Goal: Task Accomplishment & Management: Use online tool/utility

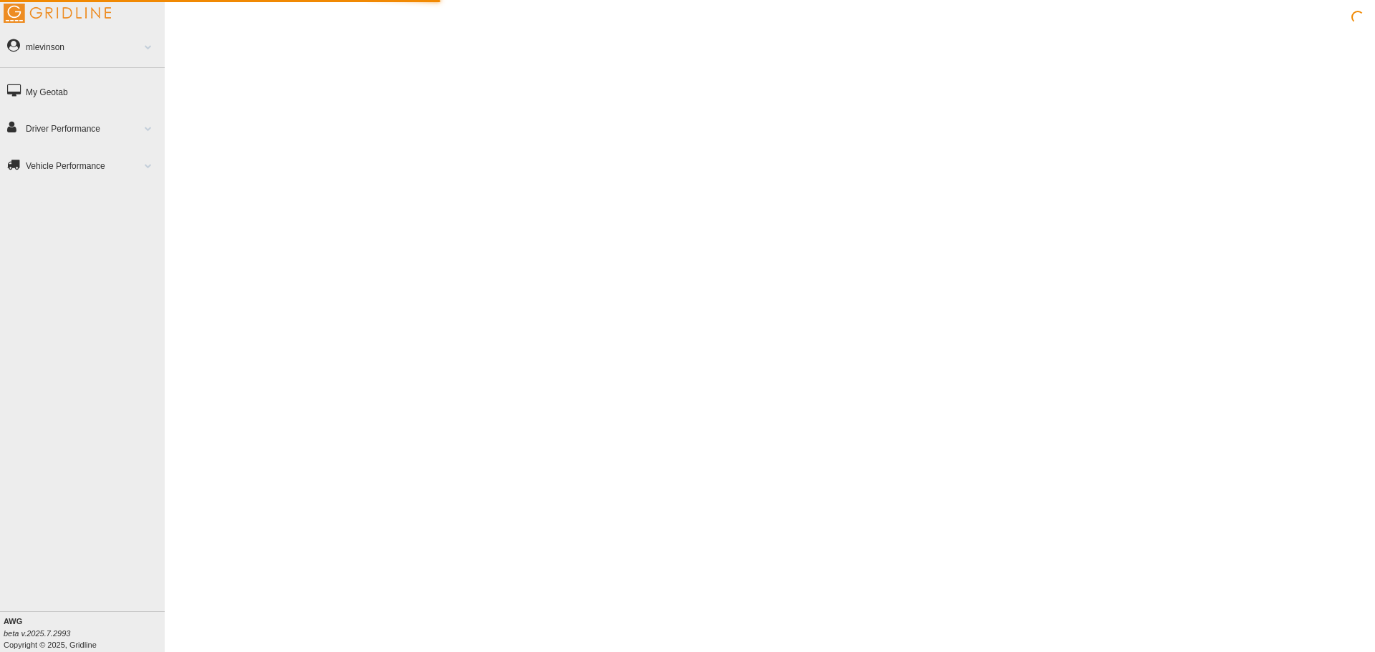
click at [106, 130] on link "Driver Performance" at bounding box center [82, 128] width 165 height 33
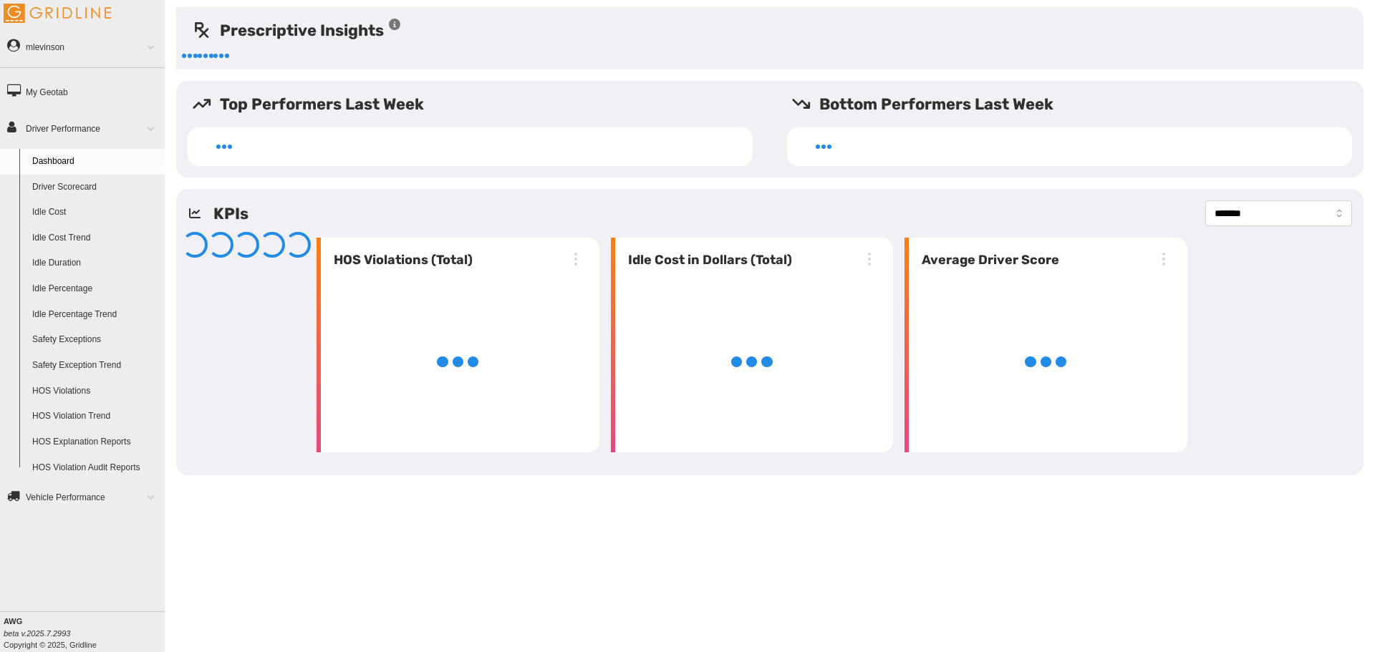
click at [74, 281] on link "Idle Percentage" at bounding box center [95, 289] width 139 height 26
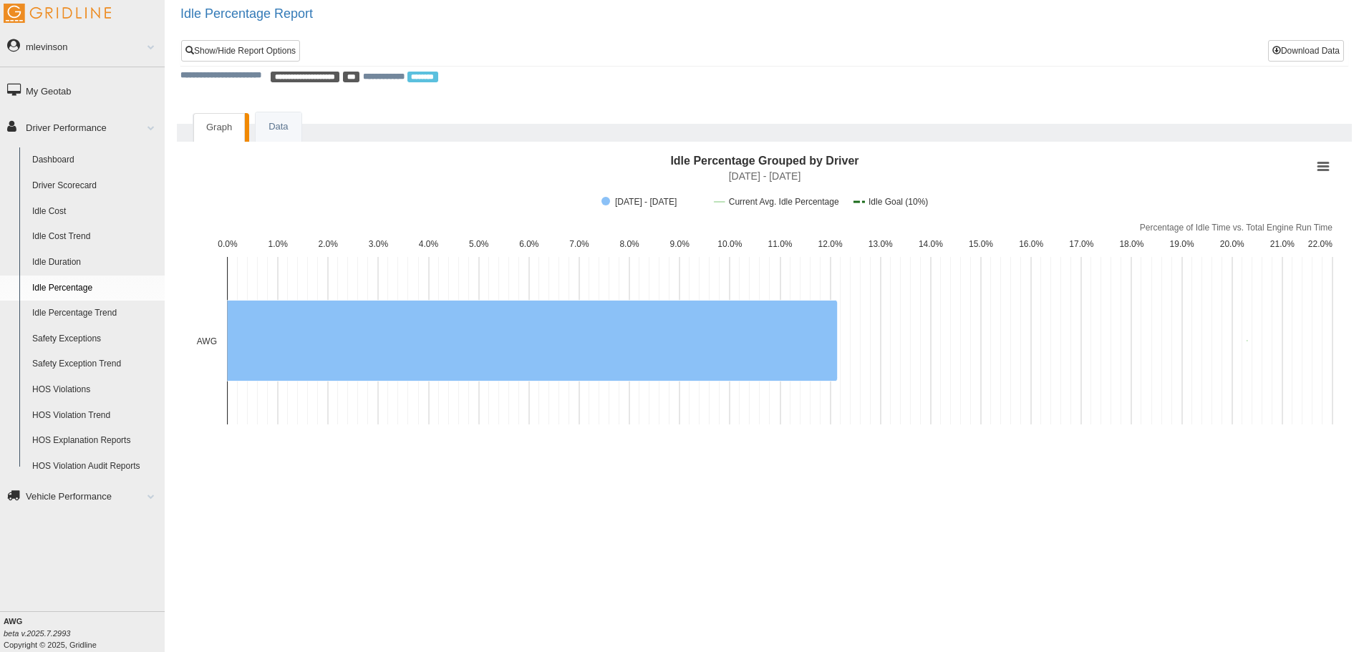
click at [150, 130] on span at bounding box center [145, 127] width 19 height 7
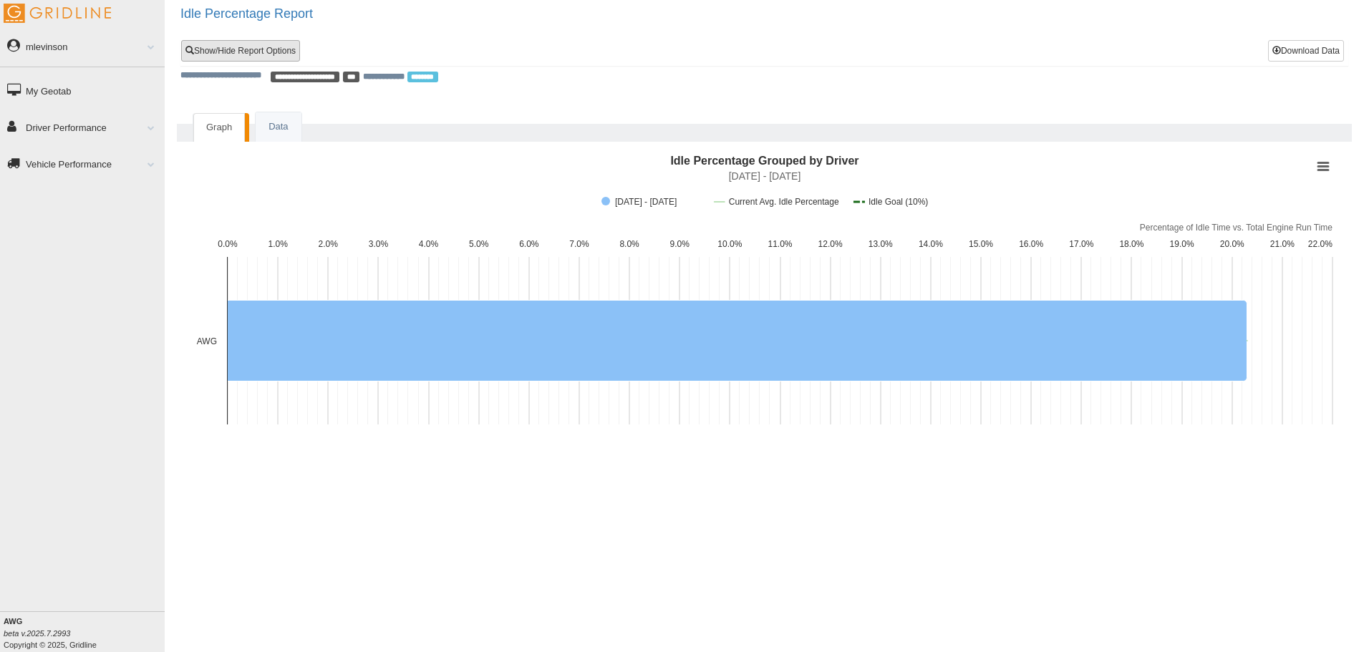
click at [272, 48] on link "Show/Hide Report Options" at bounding box center [240, 50] width 119 height 21
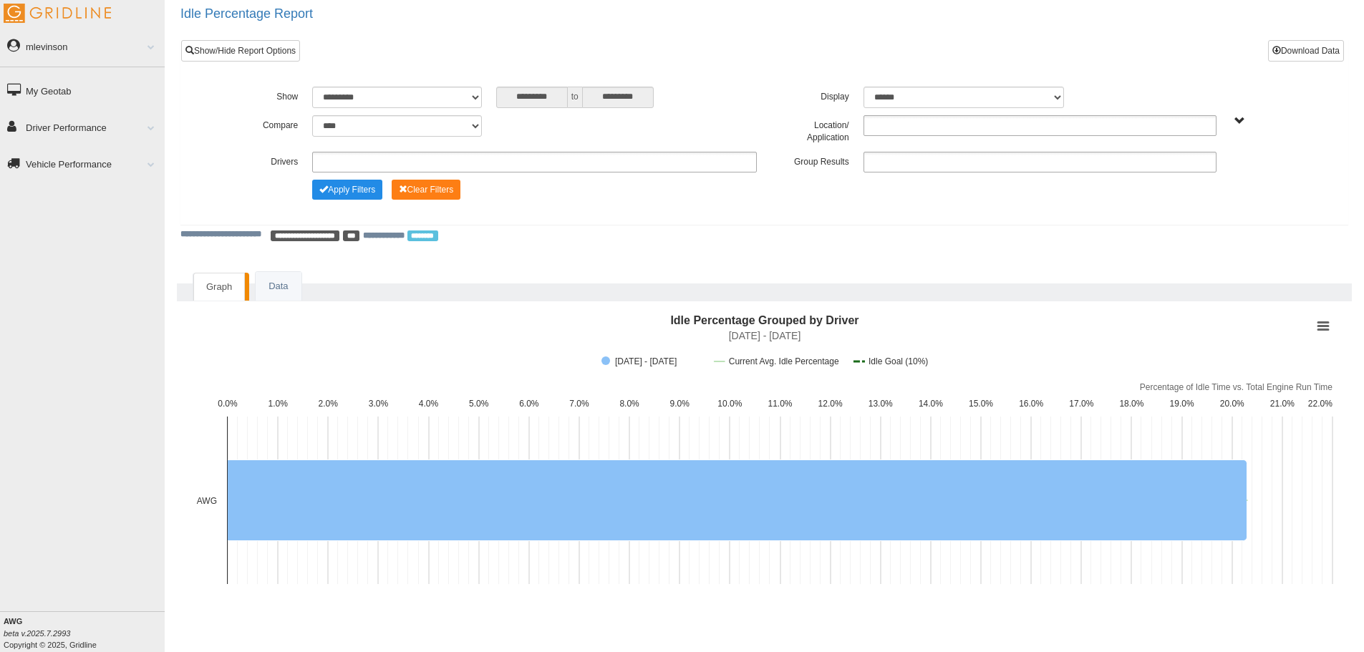
click at [889, 159] on ul at bounding box center [1040, 162] width 353 height 21
click at [881, 173] on li "Location" at bounding box center [1040, 182] width 352 height 18
click at [1233, 122] on div "All Vehicles" at bounding box center [1269, 120] width 77 height 11
click at [1241, 122] on span "All Vehicles" at bounding box center [1240, 121] width 11 height 11
click at [1213, 170] on button "All Vehicles" at bounding box center [1197, 173] width 61 height 16
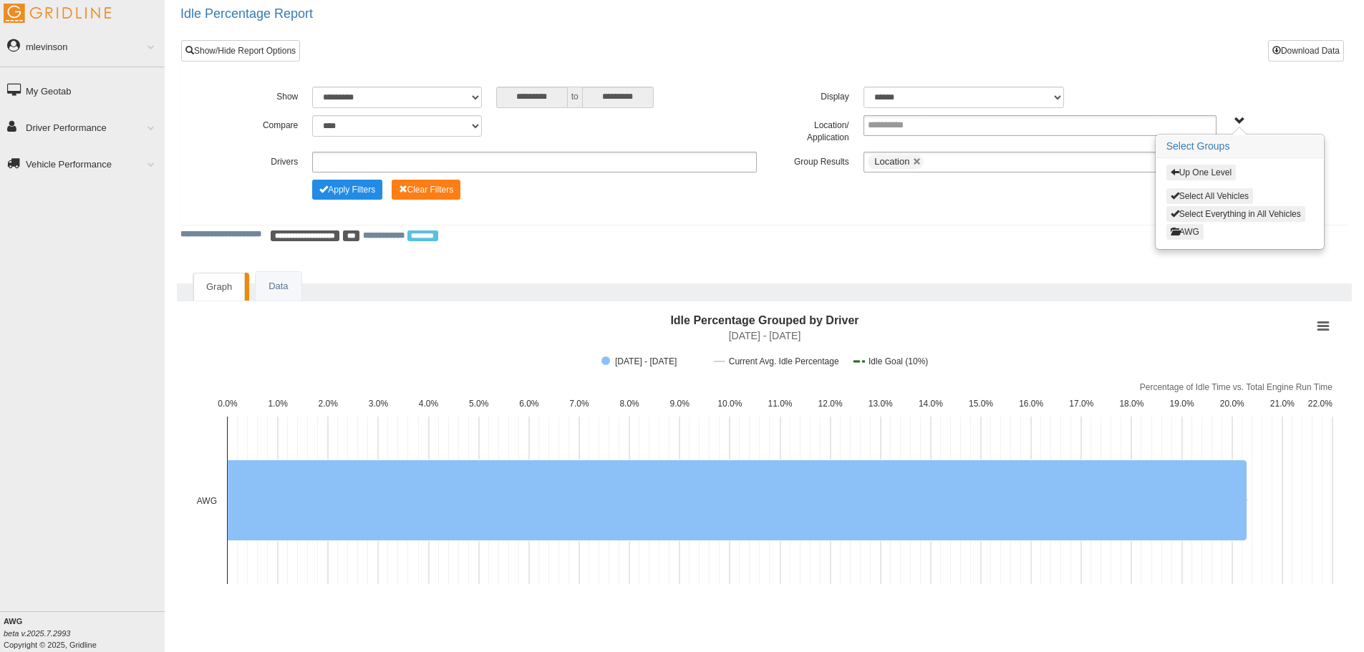
click at [1193, 191] on button "Select All Vehicles" at bounding box center [1210, 196] width 87 height 16
click at [872, 215] on div "**********" at bounding box center [764, 132] width 1168 height 186
click at [333, 193] on button "Apply Filters" at bounding box center [347, 190] width 70 height 20
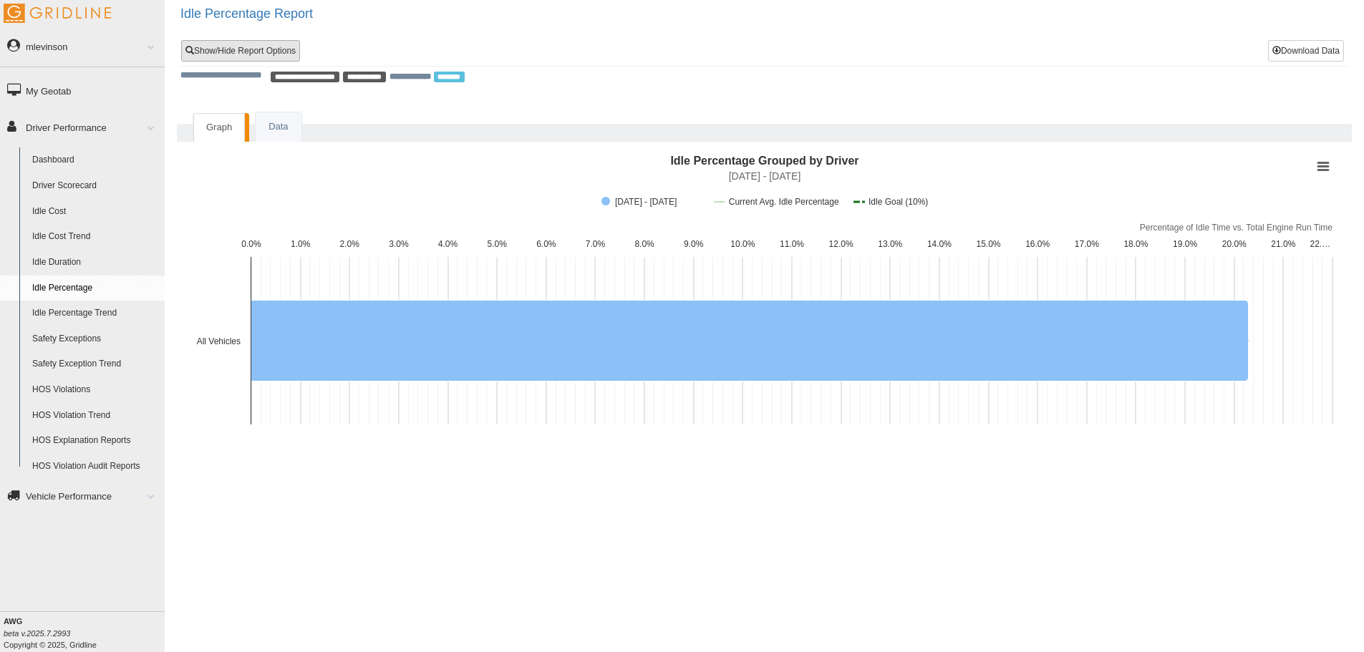
click at [289, 60] on link "Show/Hide Report Options" at bounding box center [240, 50] width 119 height 21
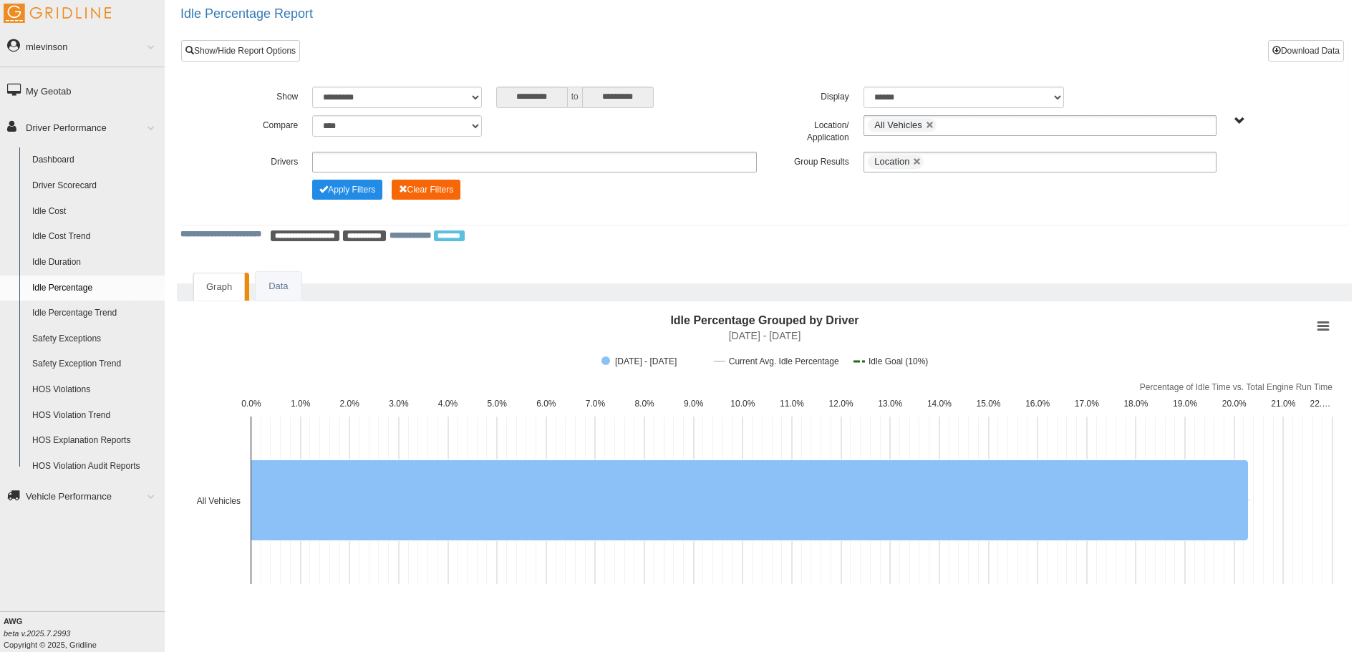
click at [419, 188] on button "Clear Filters" at bounding box center [426, 190] width 69 height 20
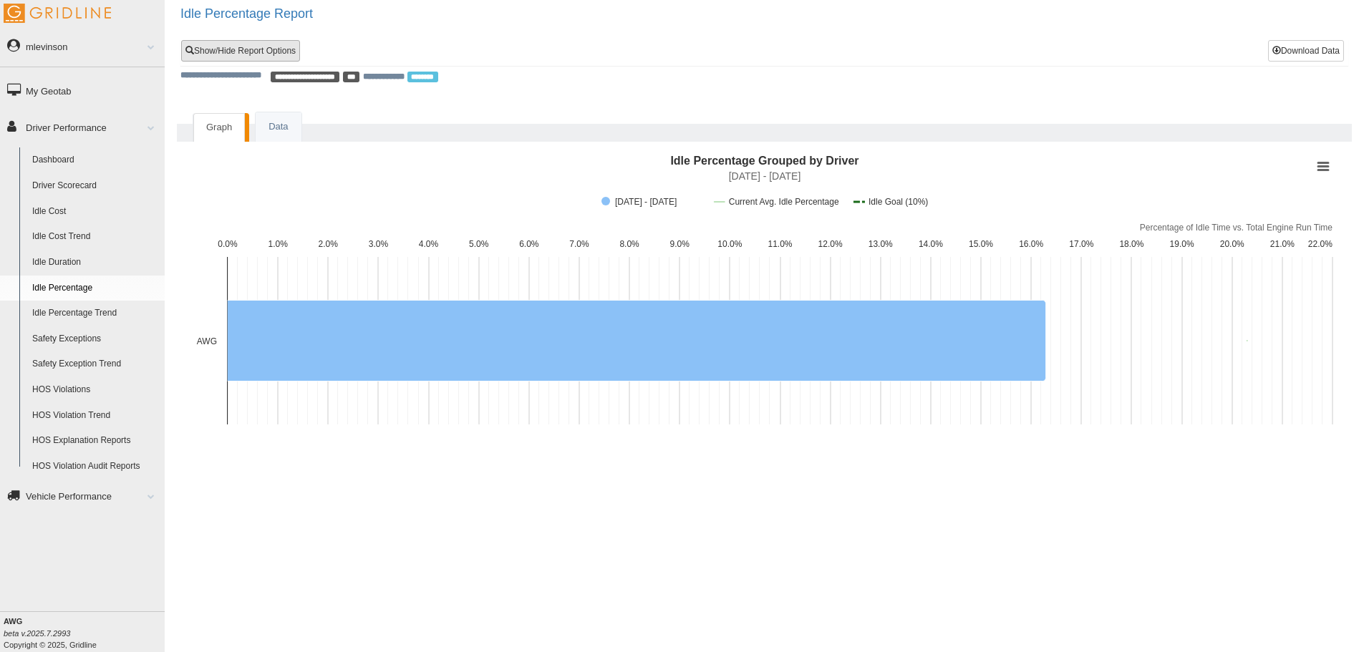
click at [274, 60] on link "Show/Hide Report Options" at bounding box center [240, 50] width 119 height 21
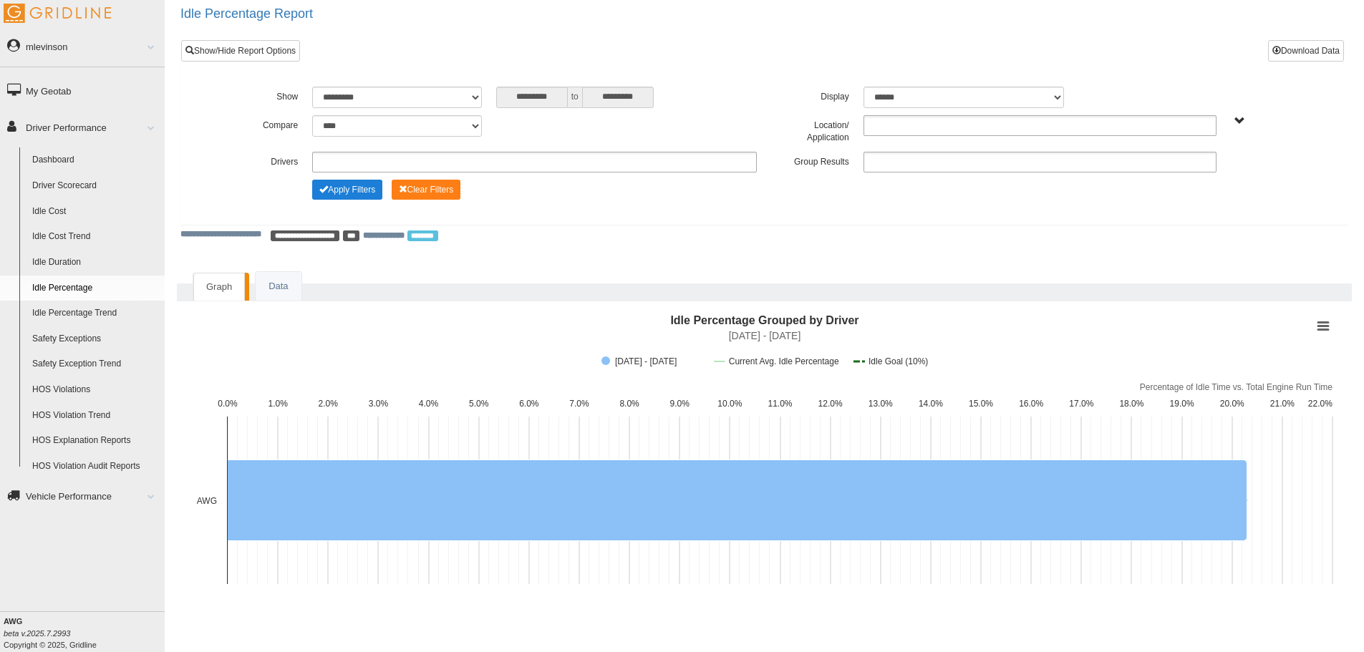
click at [359, 187] on button "Apply Filters" at bounding box center [347, 190] width 70 height 20
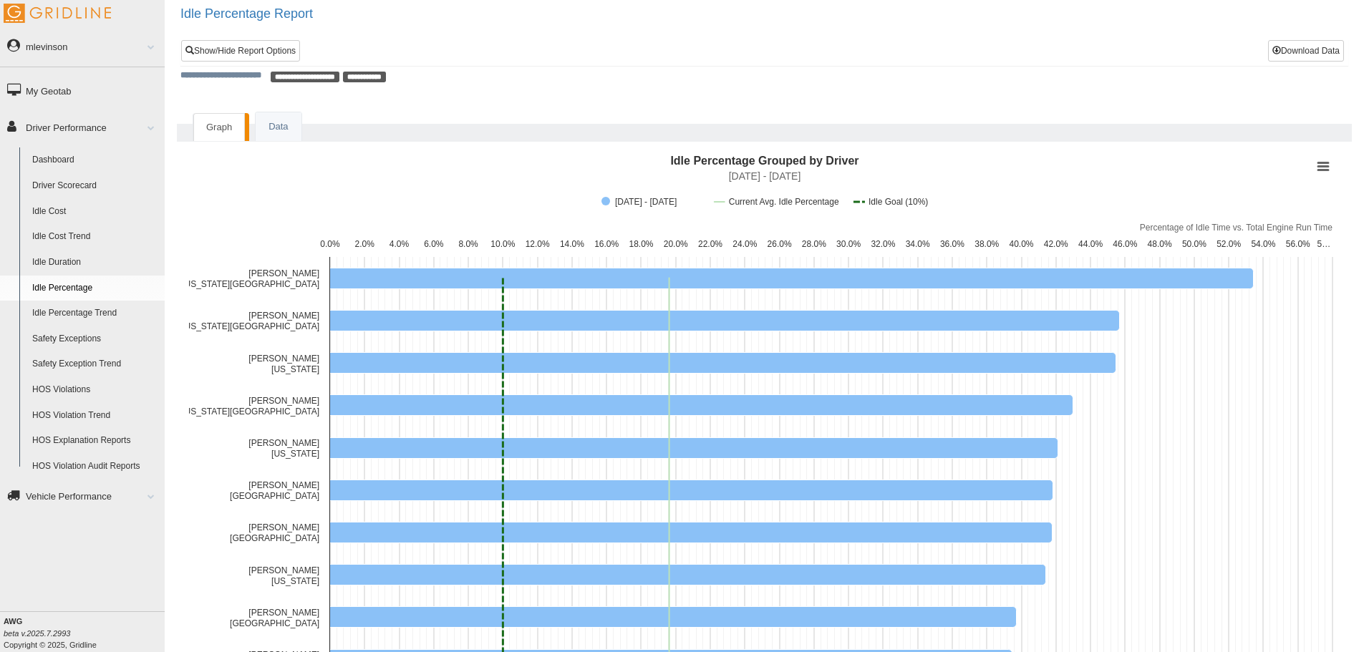
click at [266, 63] on div "**********" at bounding box center [764, 52] width 1167 height 25
click at [261, 48] on link "Show/Hide Report Options" at bounding box center [240, 50] width 119 height 21
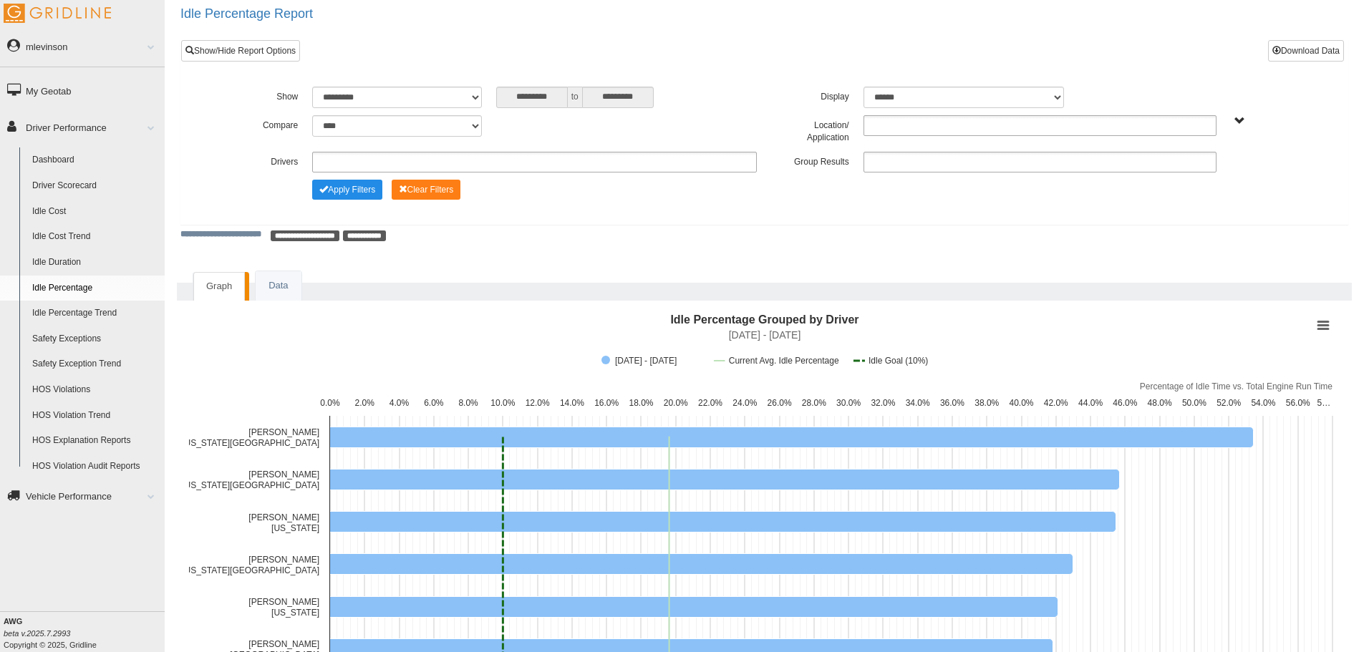
click at [1240, 122] on span "All Vehicles" at bounding box center [1240, 121] width 11 height 11
click at [1211, 168] on button "All Vehicles" at bounding box center [1197, 173] width 61 height 16
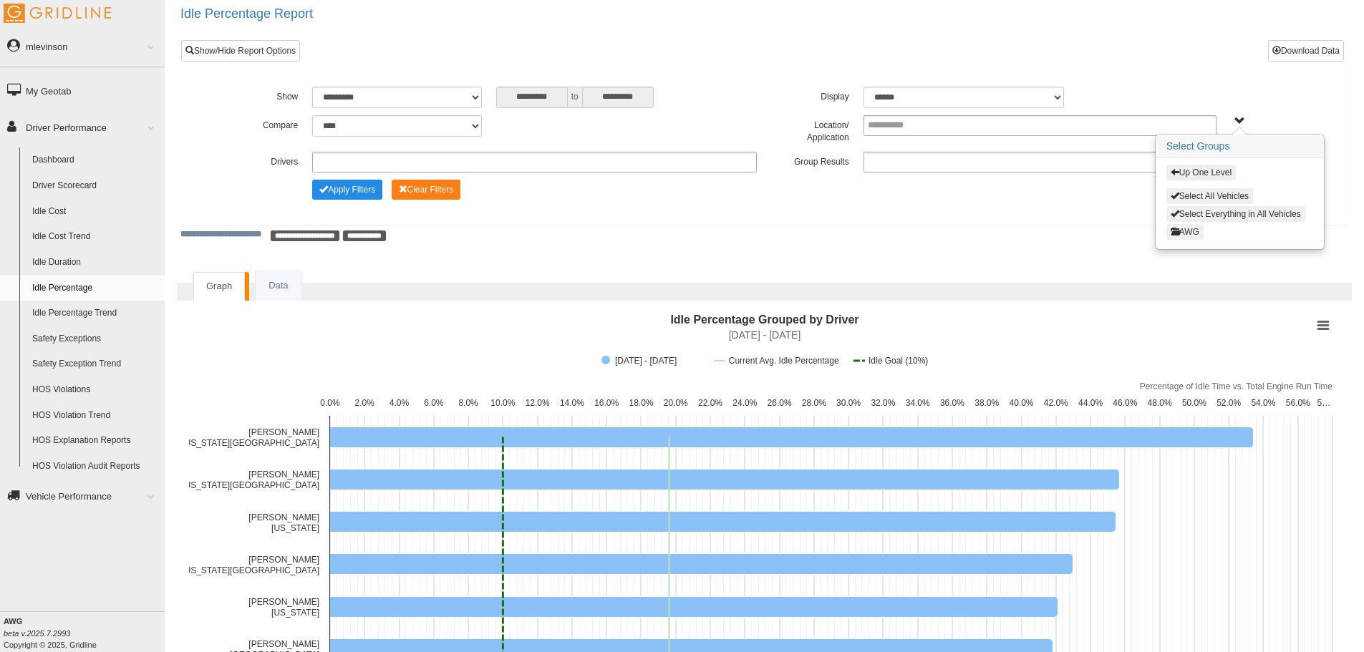
click at [1225, 217] on button "Select Everything in All Vehicles" at bounding box center [1236, 214] width 139 height 16
click at [1197, 231] on button "AWG" at bounding box center [1185, 232] width 36 height 14
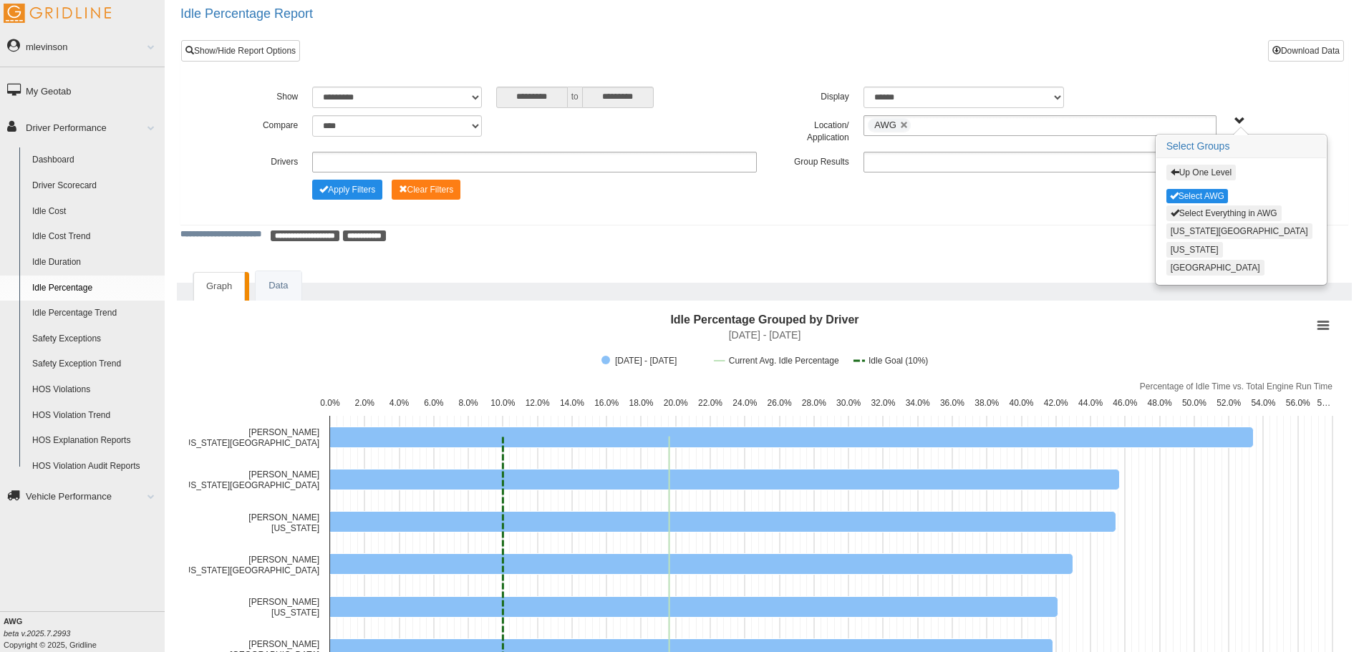
click at [1200, 211] on button "Select Everything in AWG" at bounding box center [1224, 214] width 115 height 16
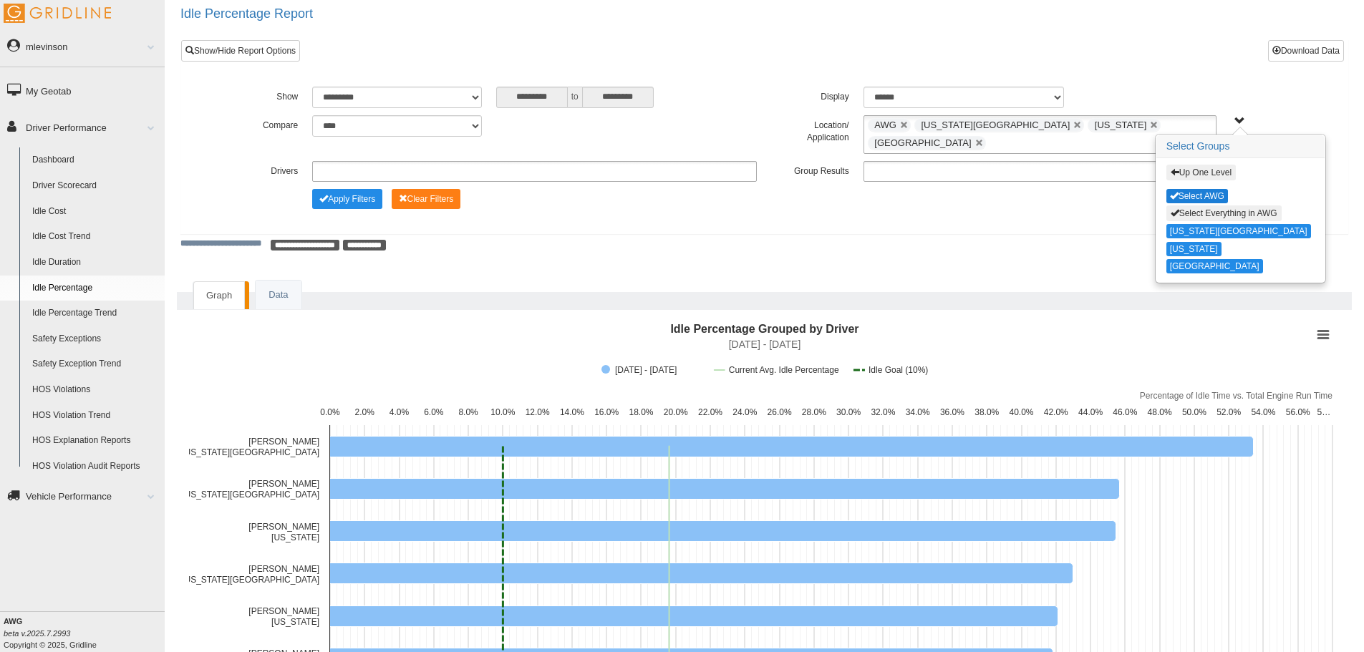
click at [1194, 192] on button "Select AWG" at bounding box center [1198, 196] width 62 height 14
click at [338, 189] on button "Apply Filters" at bounding box center [347, 199] width 70 height 20
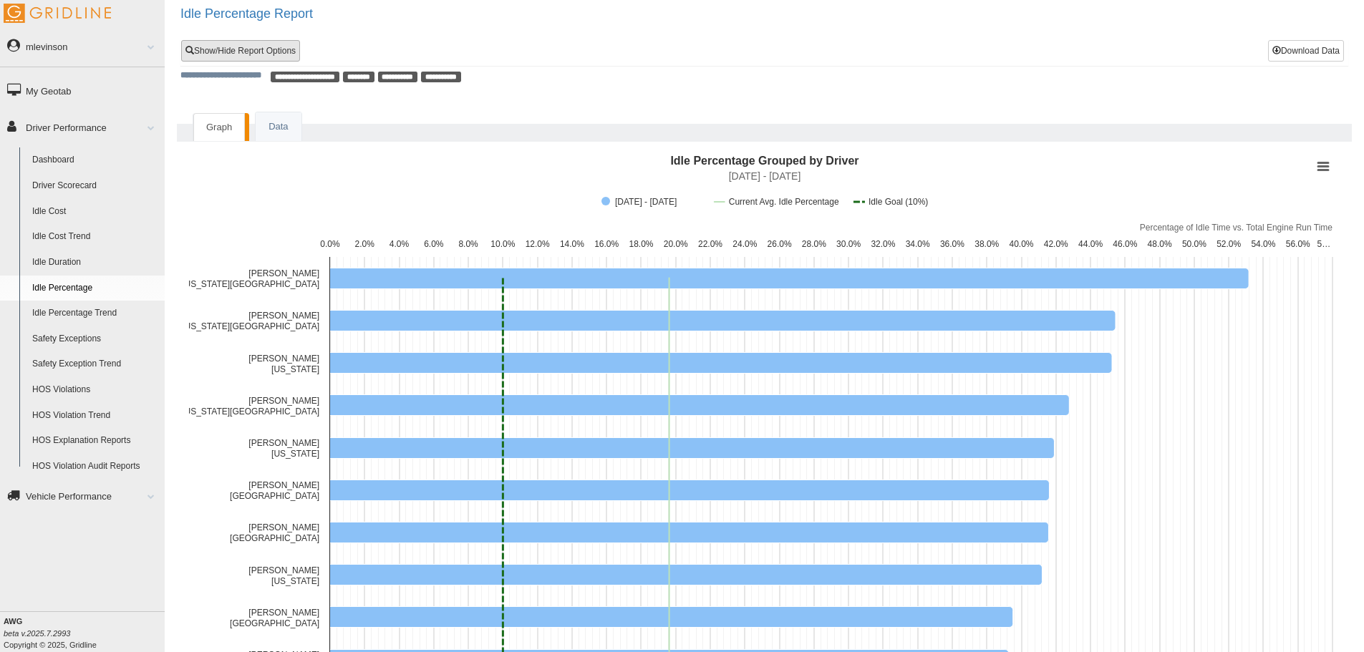
click at [277, 54] on link "Show/Hide Report Options" at bounding box center [240, 50] width 119 height 21
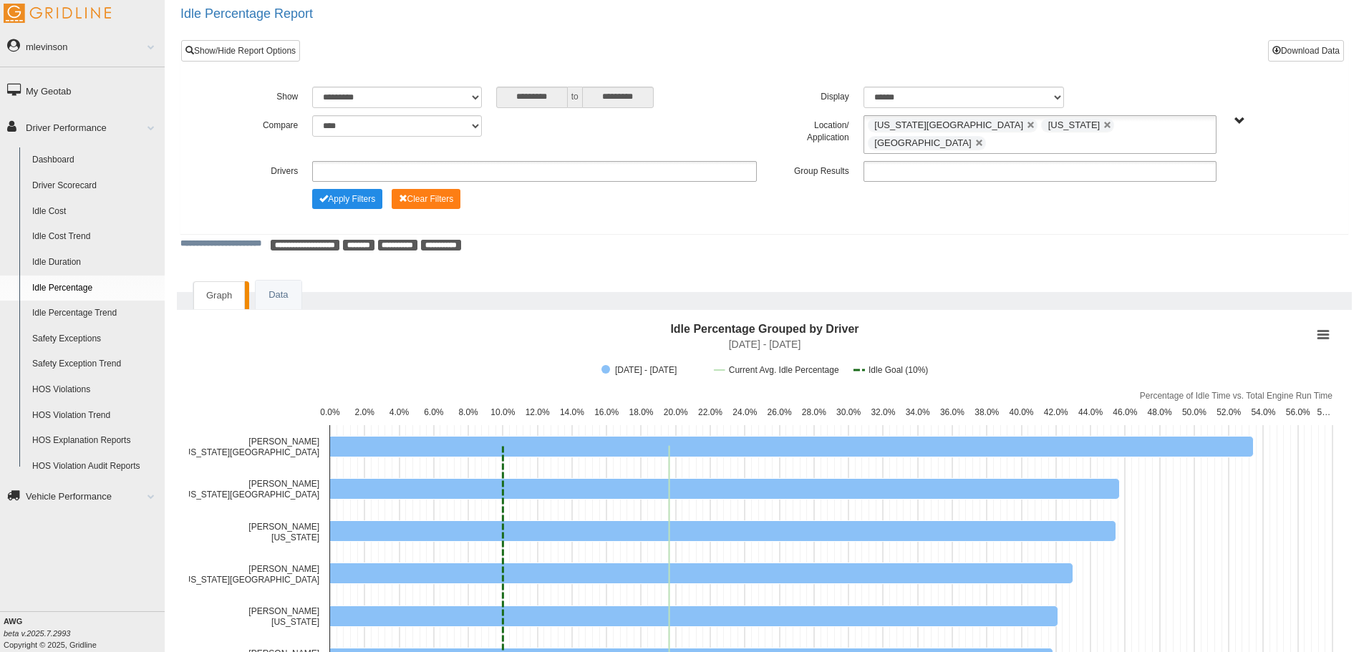
click at [890, 165] on ul at bounding box center [1040, 171] width 353 height 21
click at [893, 182] on li "Location" at bounding box center [1040, 191] width 352 height 18
drag, startPoint x: 339, startPoint y: 200, endPoint x: 352, endPoint y: 202, distance: 13.1
click at [344, 201] on div "**********" at bounding box center [764, 149] width 1102 height 125
click at [373, 201] on div "**********" at bounding box center [764, 149] width 1102 height 125
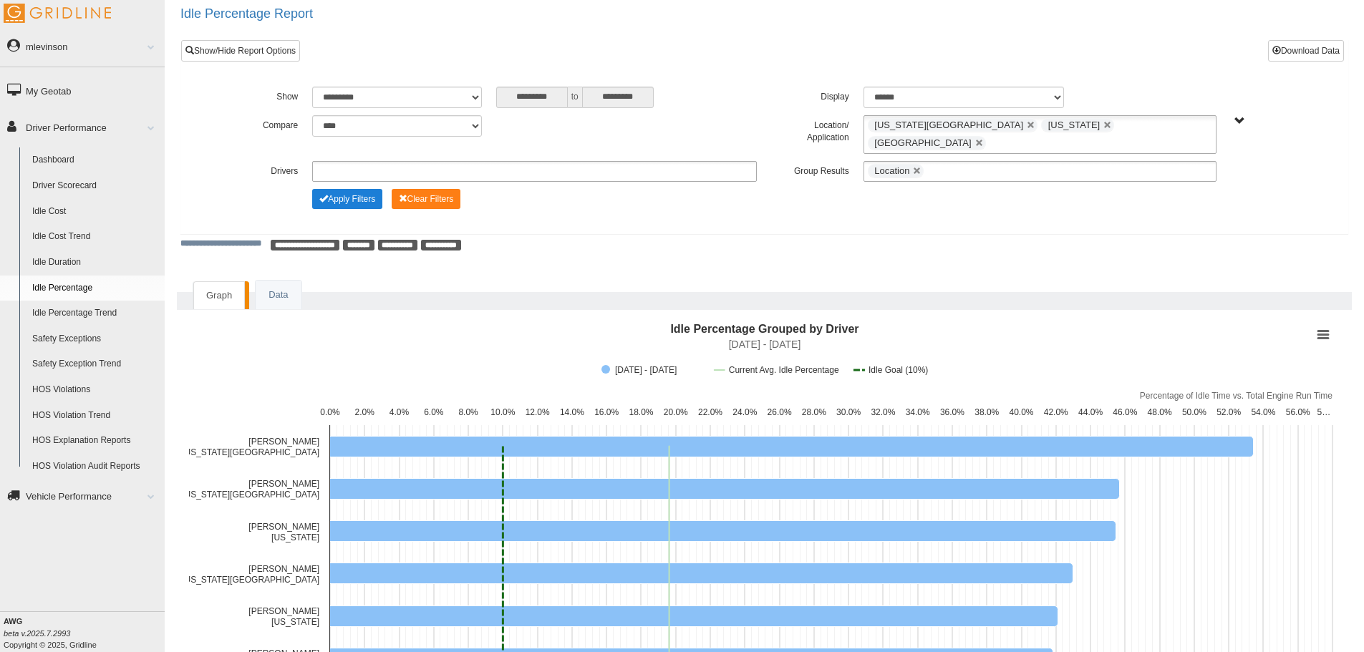
click at [377, 191] on button "Apply Filters" at bounding box center [347, 199] width 70 height 20
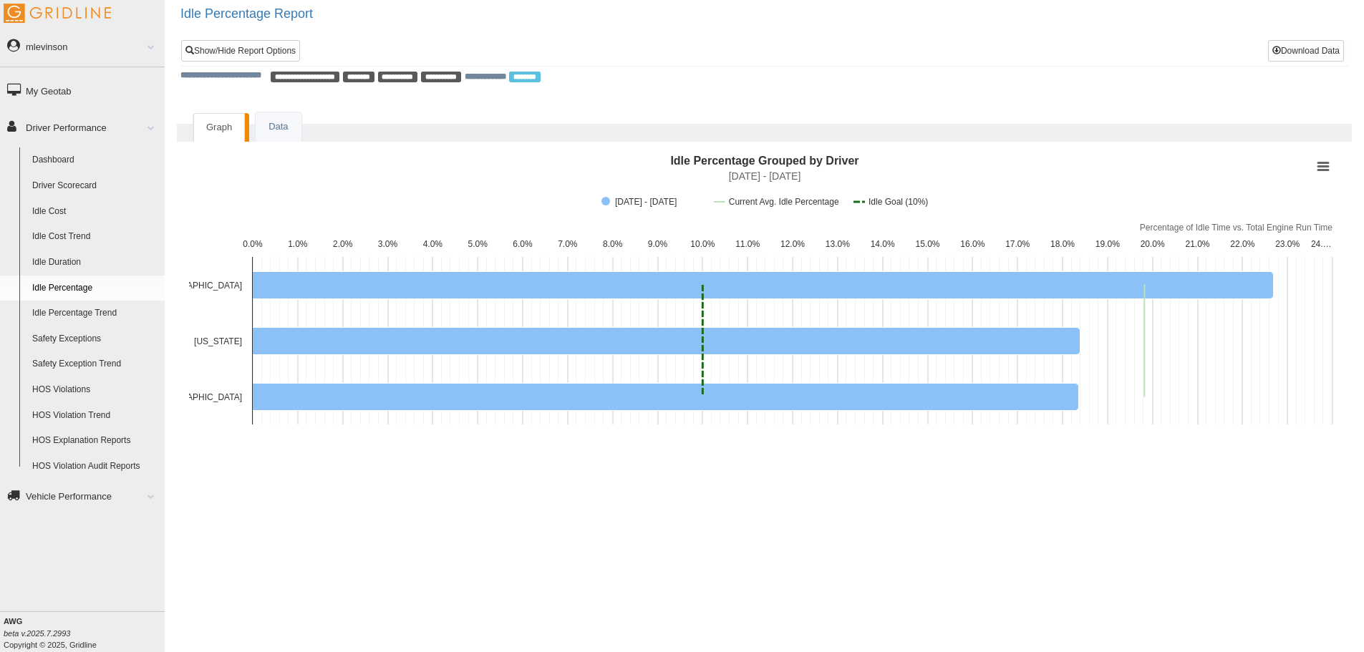
click at [79, 436] on link "HOS Explanation Reports" at bounding box center [95, 441] width 139 height 26
